Goal: Find specific page/section: Find specific page/section

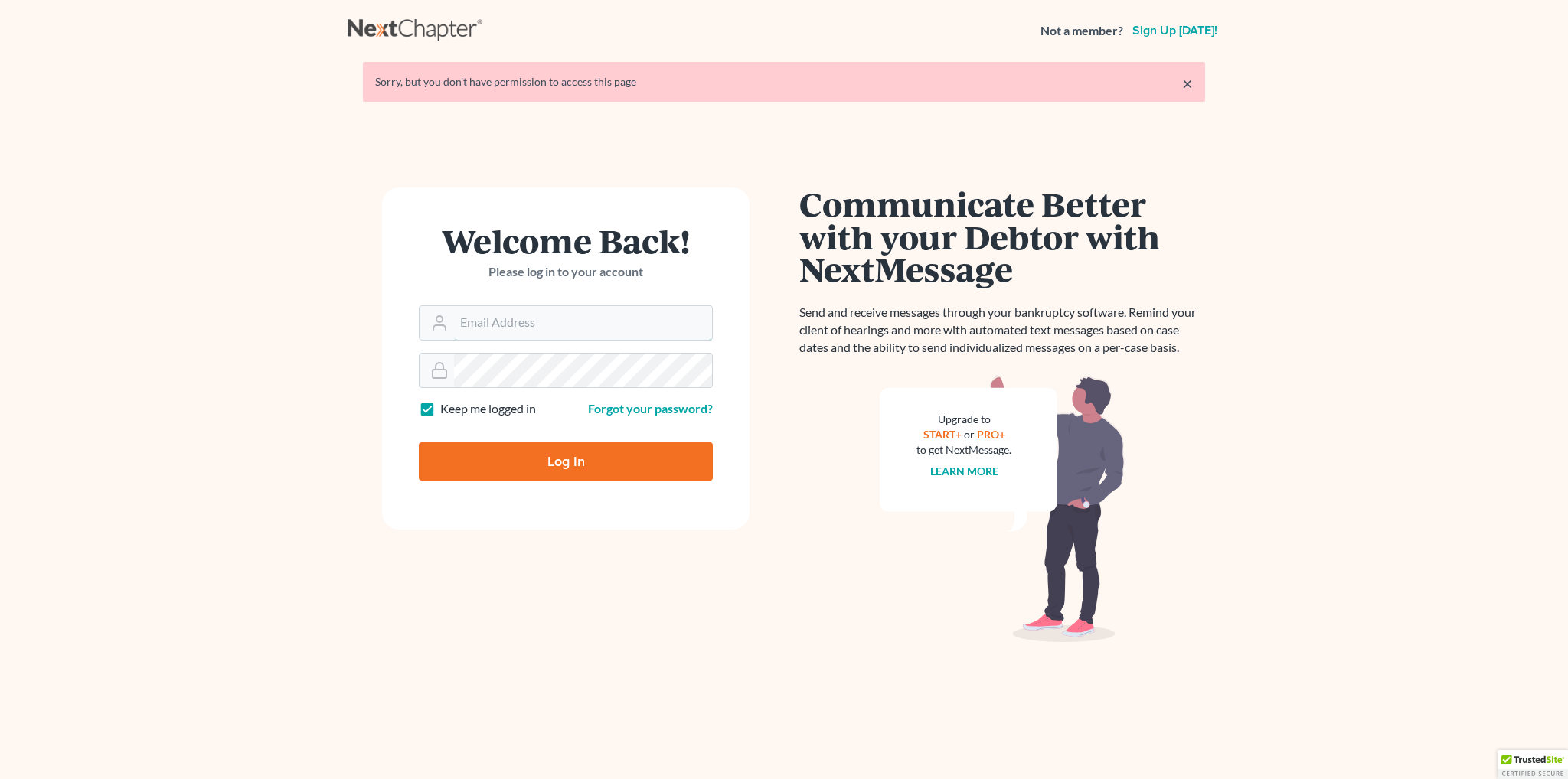
type input "[EMAIL_ADDRESS][DOMAIN_NAME]"
click at [514, 456] on input "Log In" at bounding box center [566, 461] width 294 height 38
type input "Thinking..."
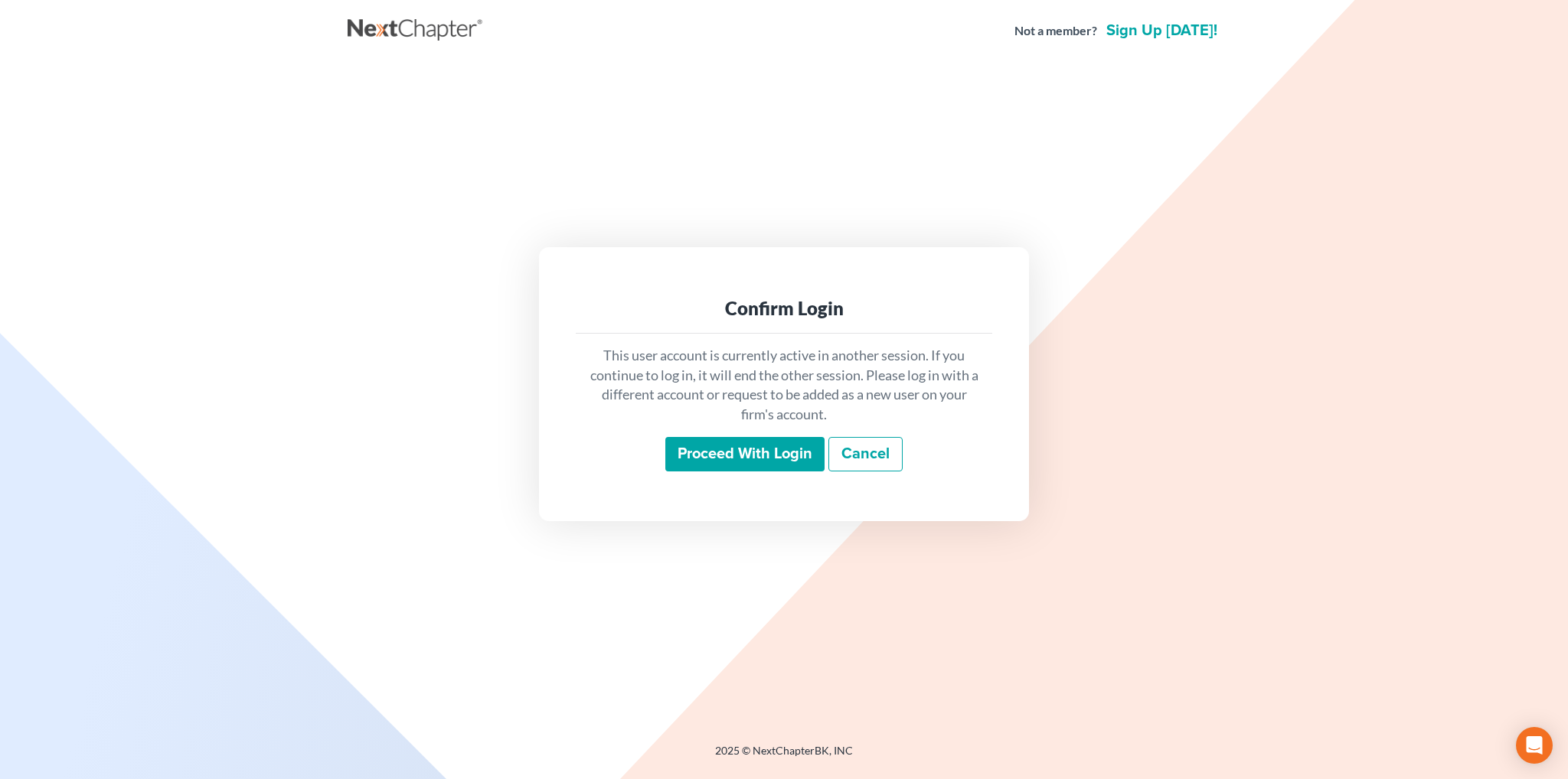
click at [744, 460] on input "Proceed with login" at bounding box center [745, 455] width 159 height 35
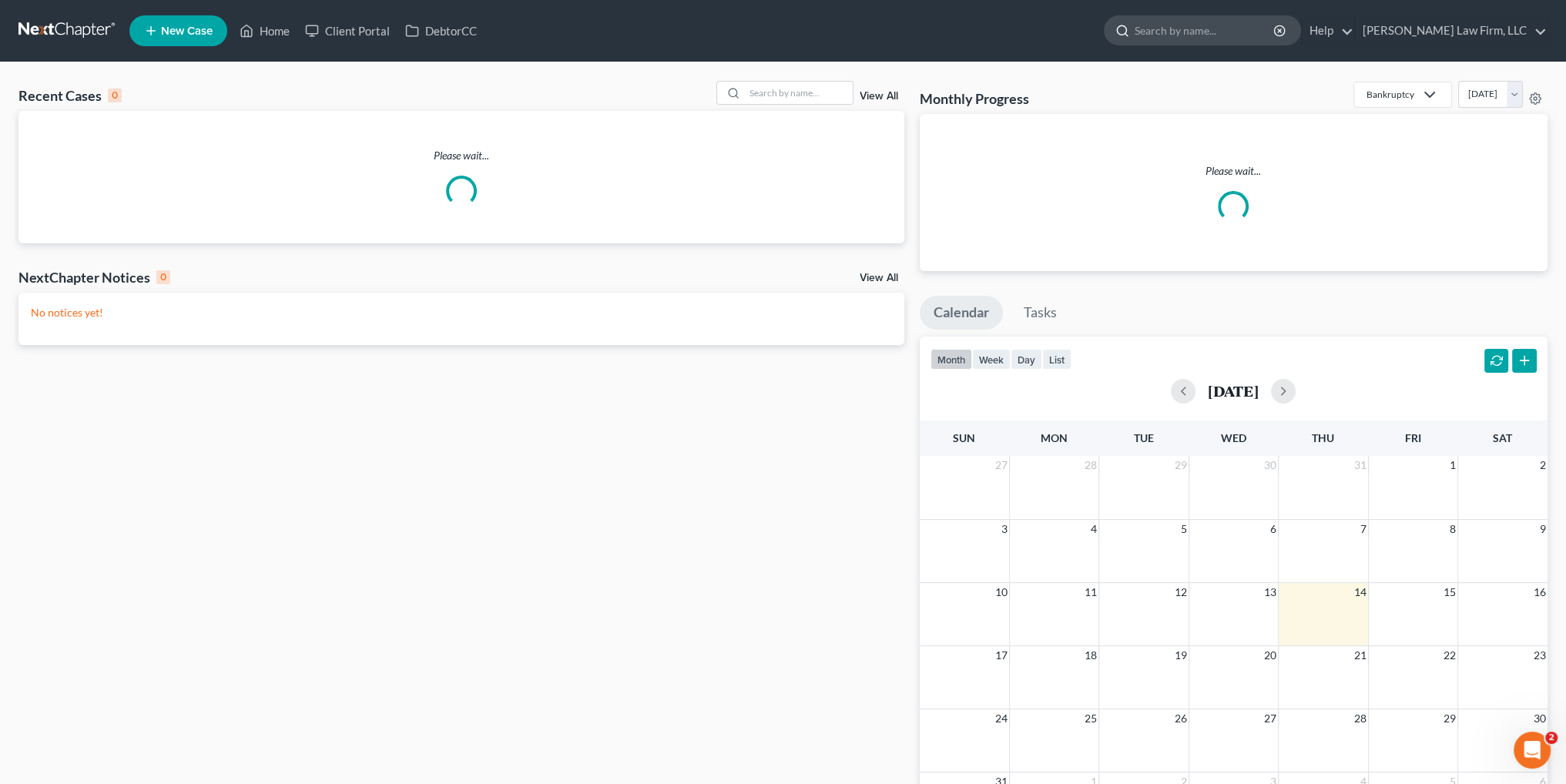
click at [1241, 25] on input "search" at bounding box center [1206, 30] width 141 height 29
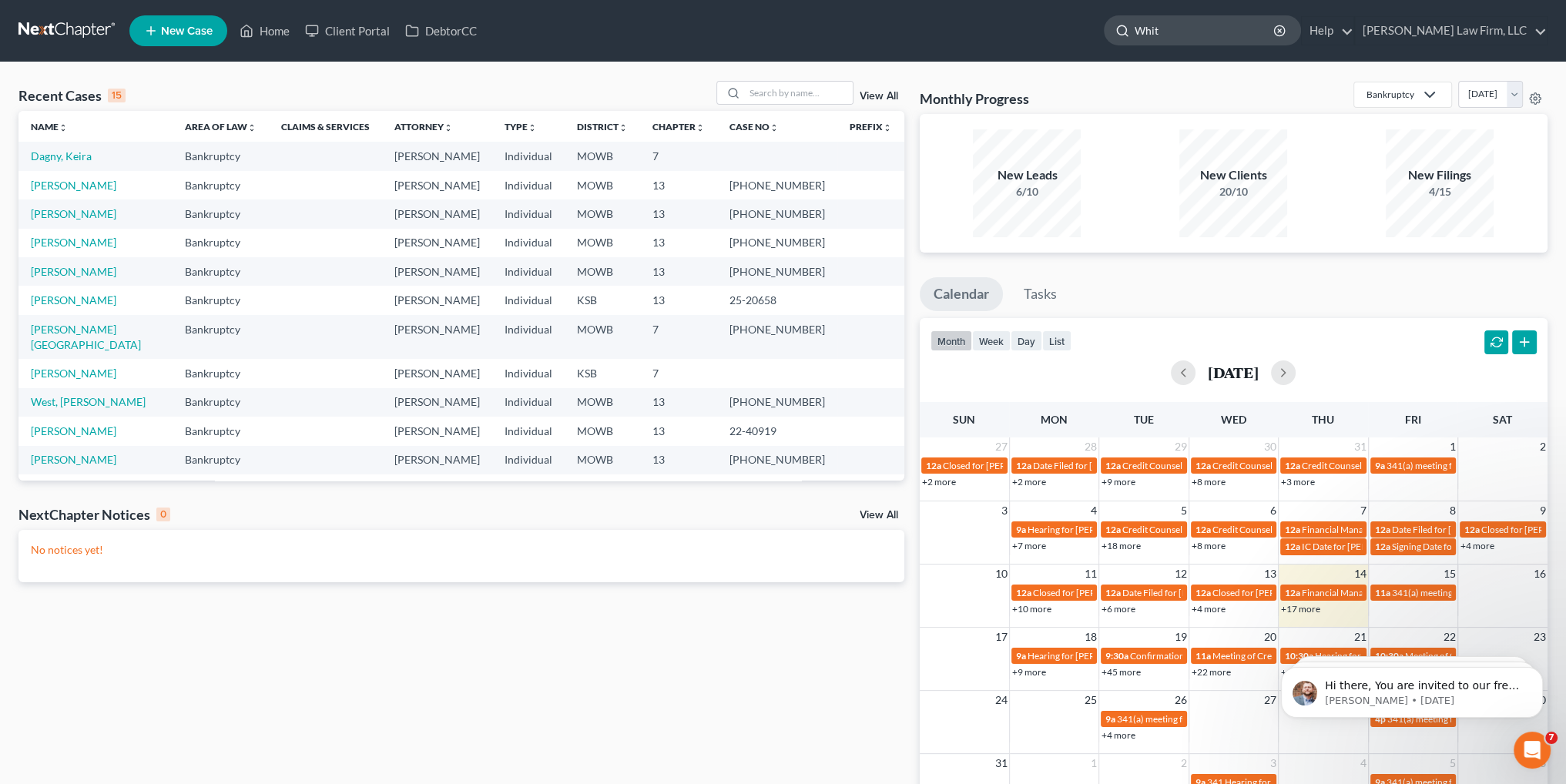
type input "White"
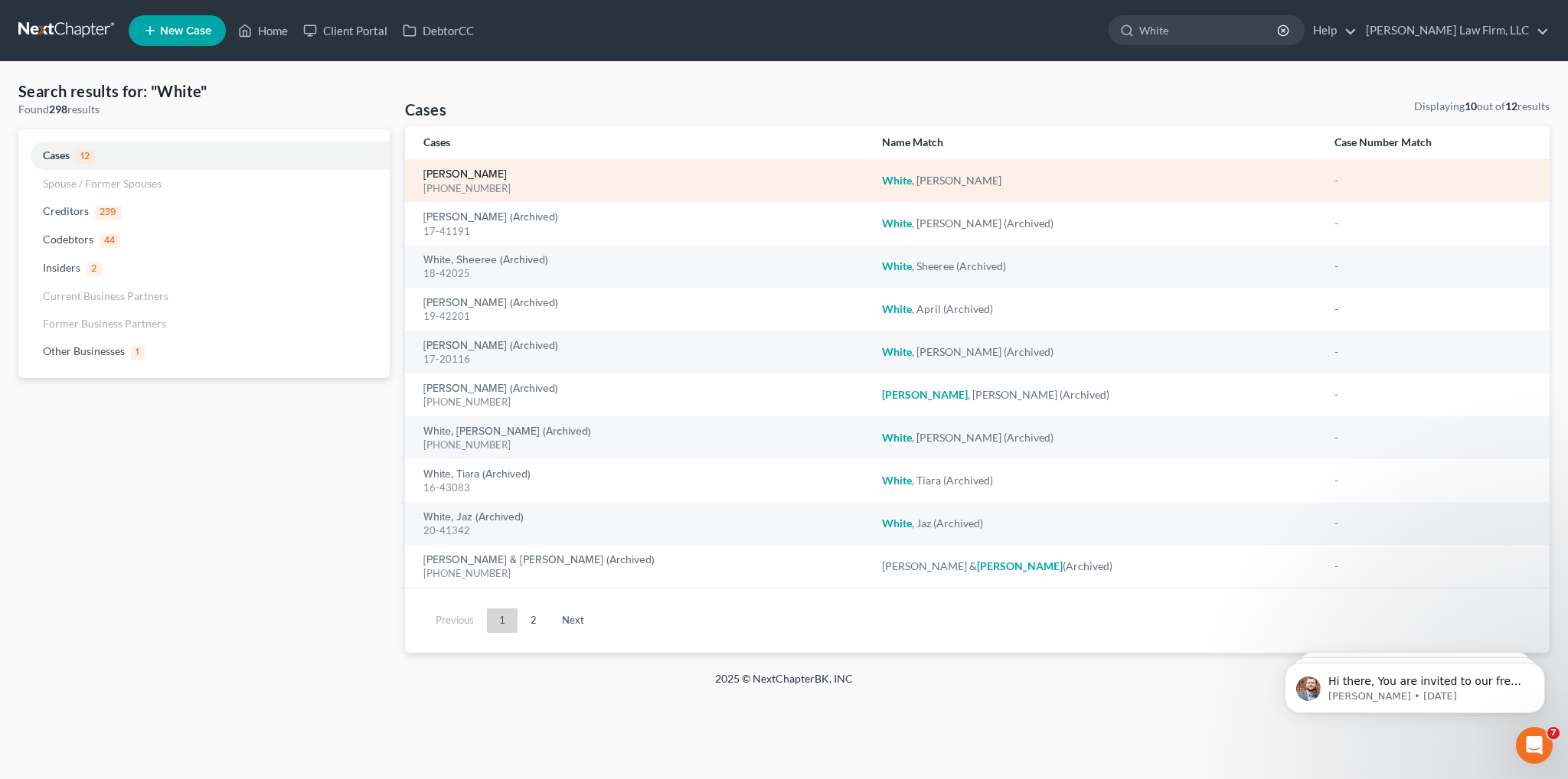
click at [447, 176] on link "White, Sara" at bounding box center [465, 175] width 83 height 11
